Goal: Submit feedback/report problem

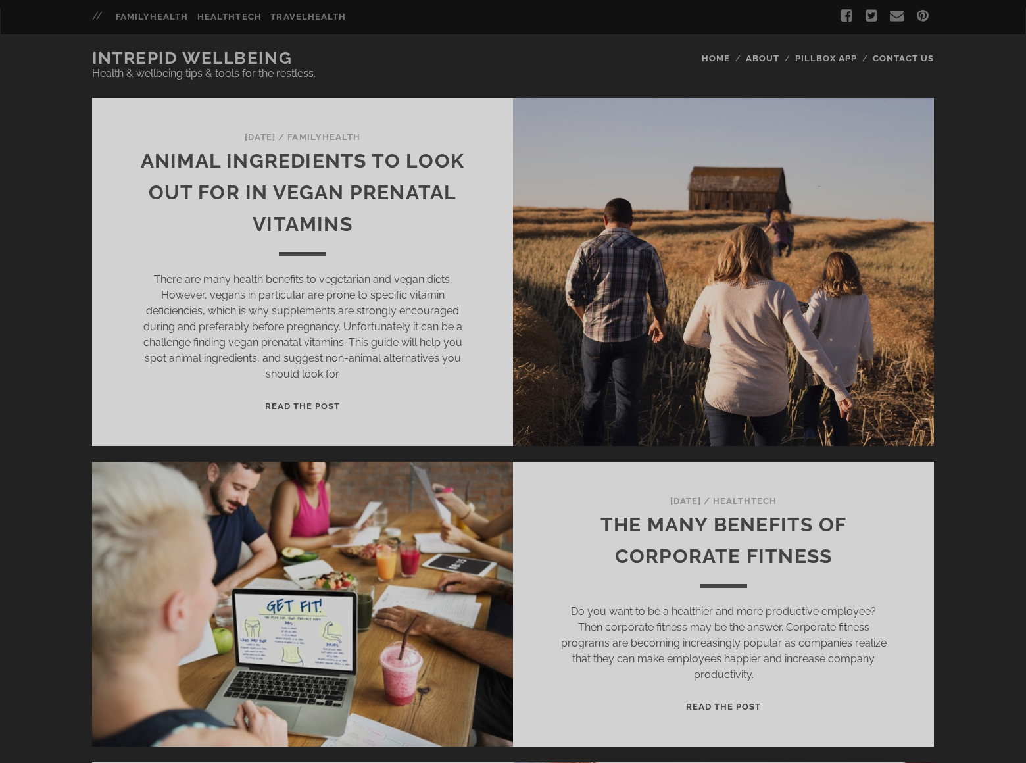
scroll to position [1163, 0]
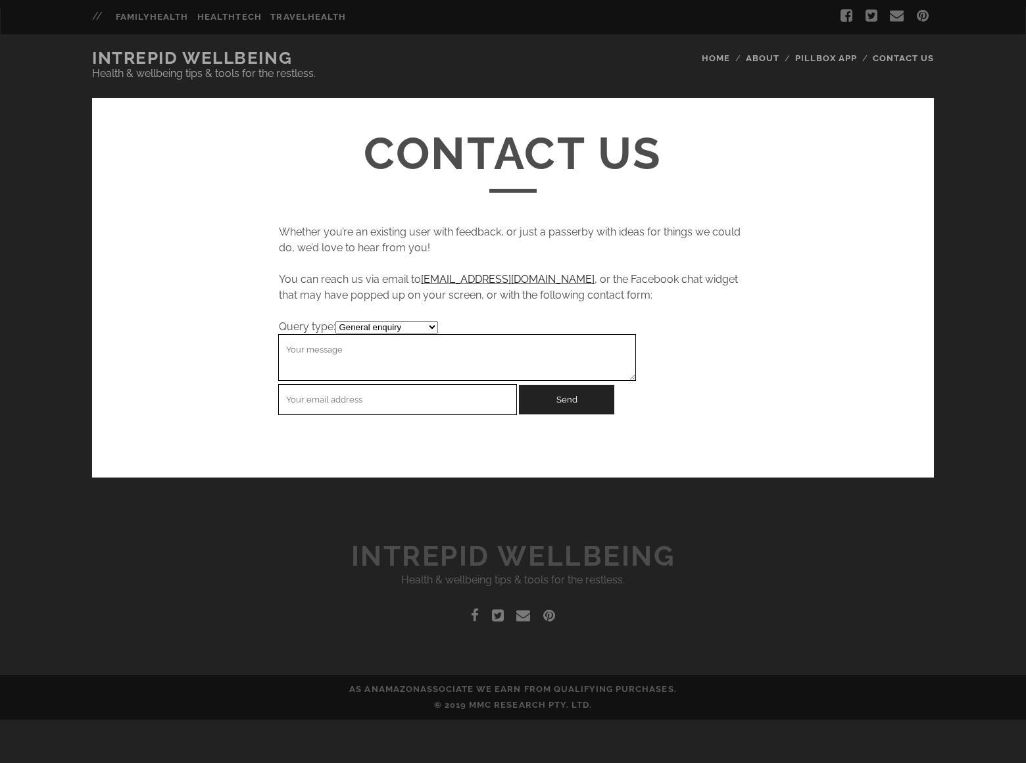
select select "reporting_a_problem"
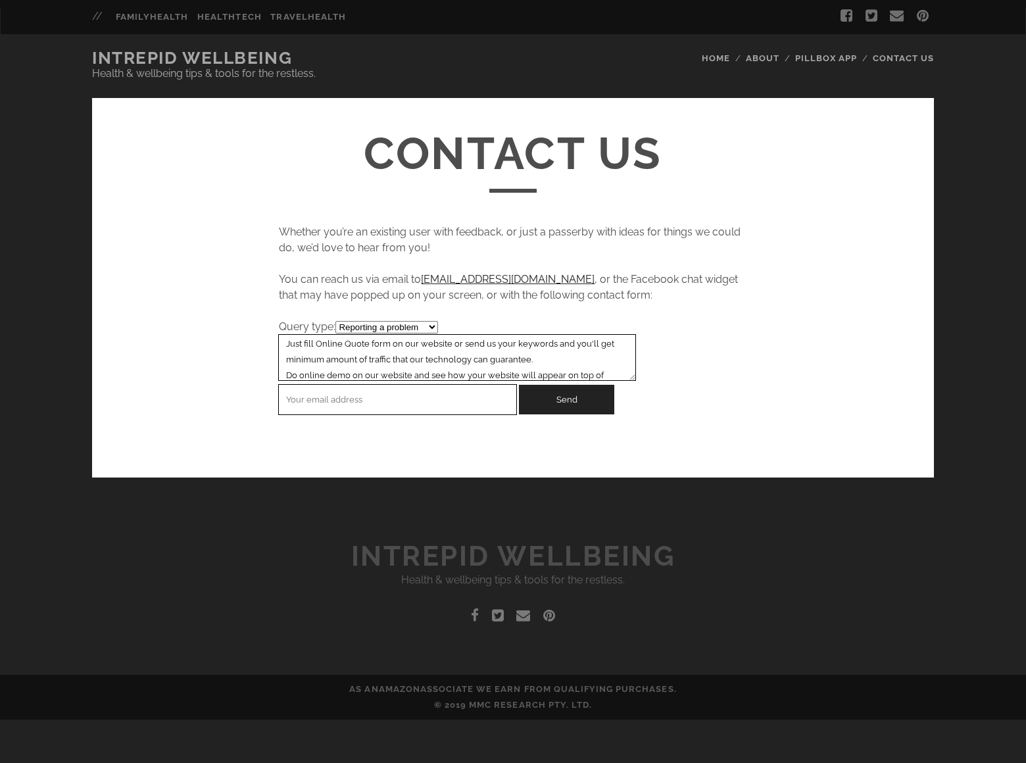
type textarea "We can place your website on top position in search engines without PPC. Just f…"
type input "rick-stephens@dominatebanners.com"
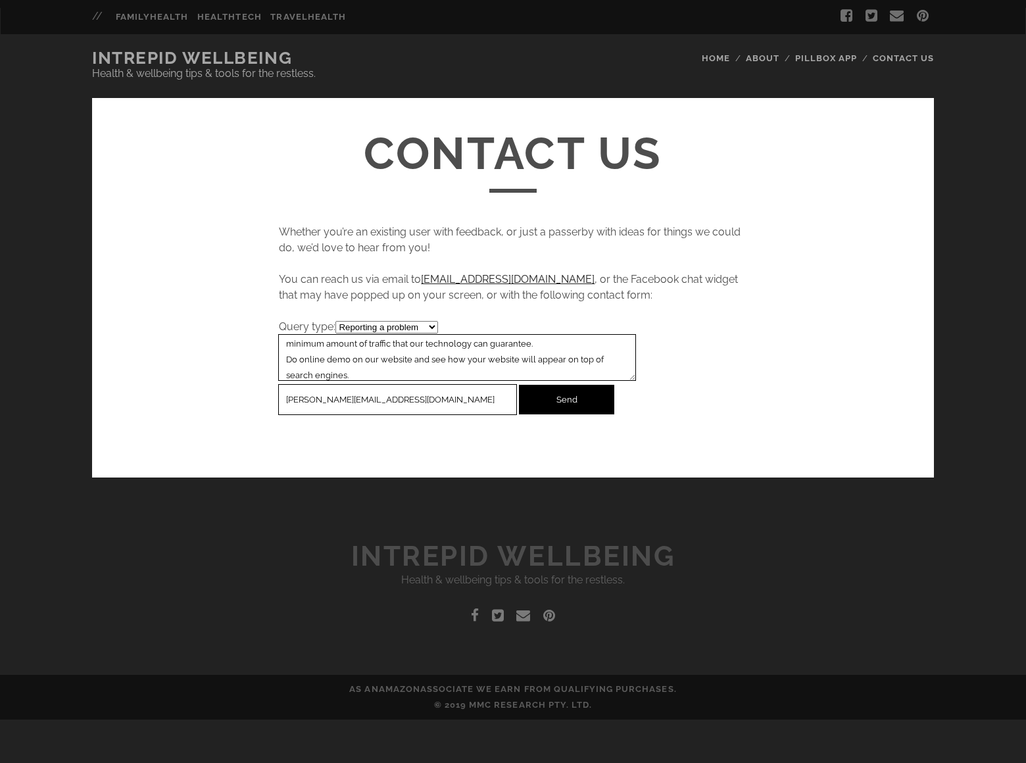
click at [566, 399] on input "Send" at bounding box center [566, 400] width 95 height 30
